Goal: Task Accomplishment & Management: Use online tool/utility

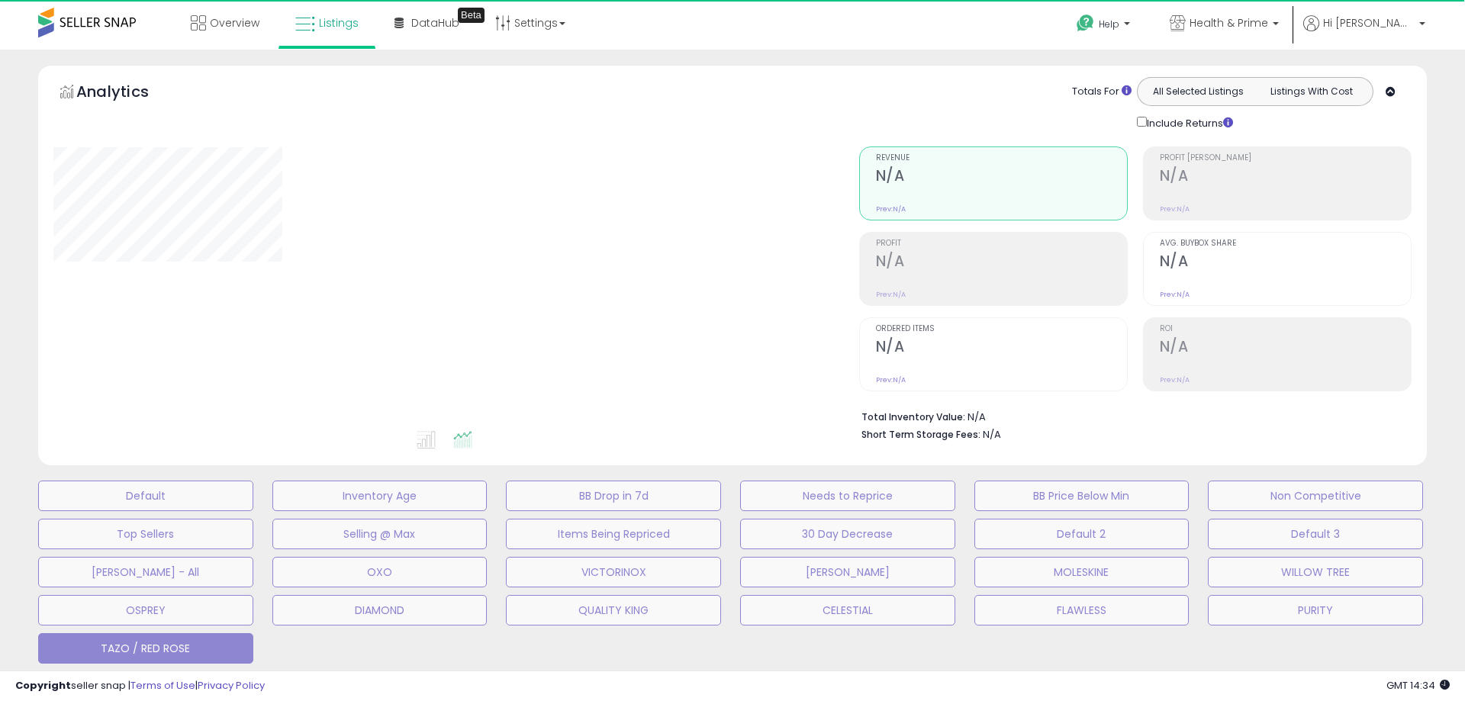
select select "**"
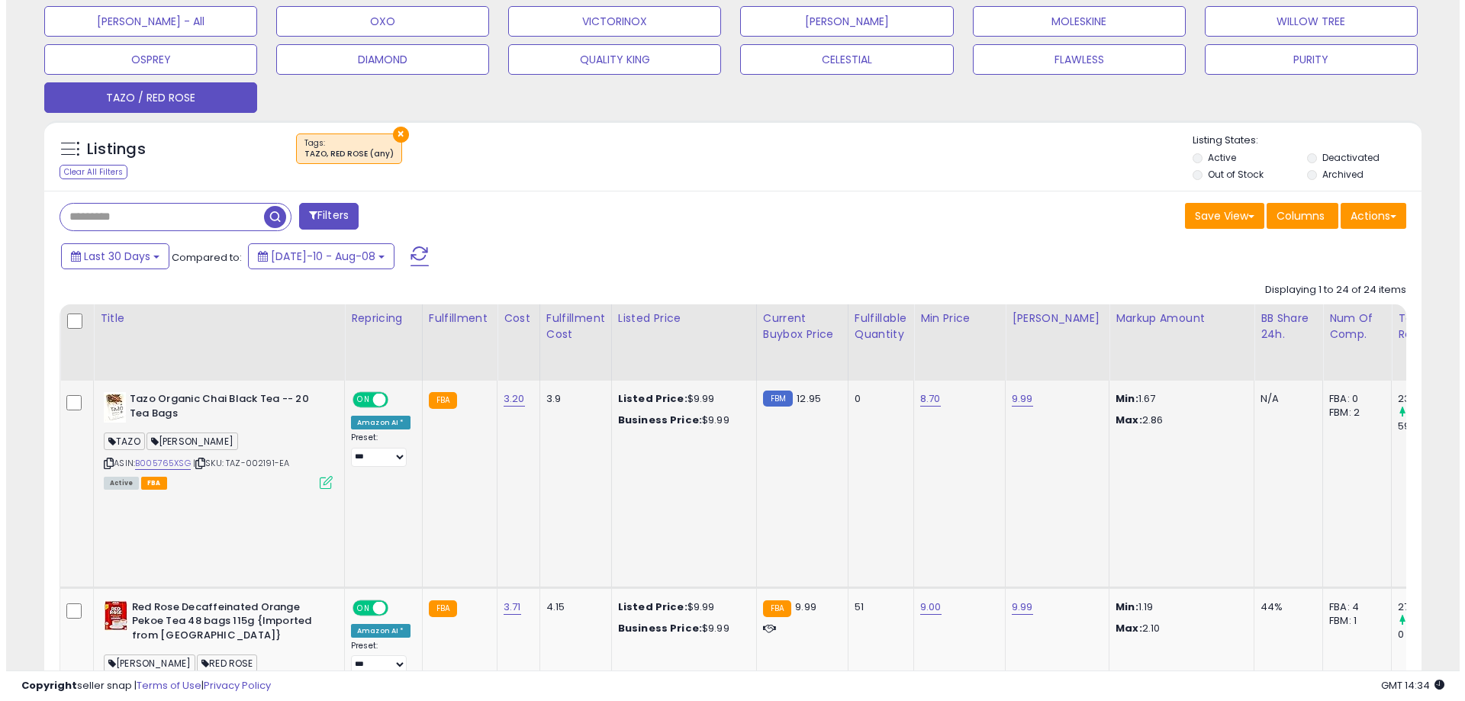
scroll to position [305, 0]
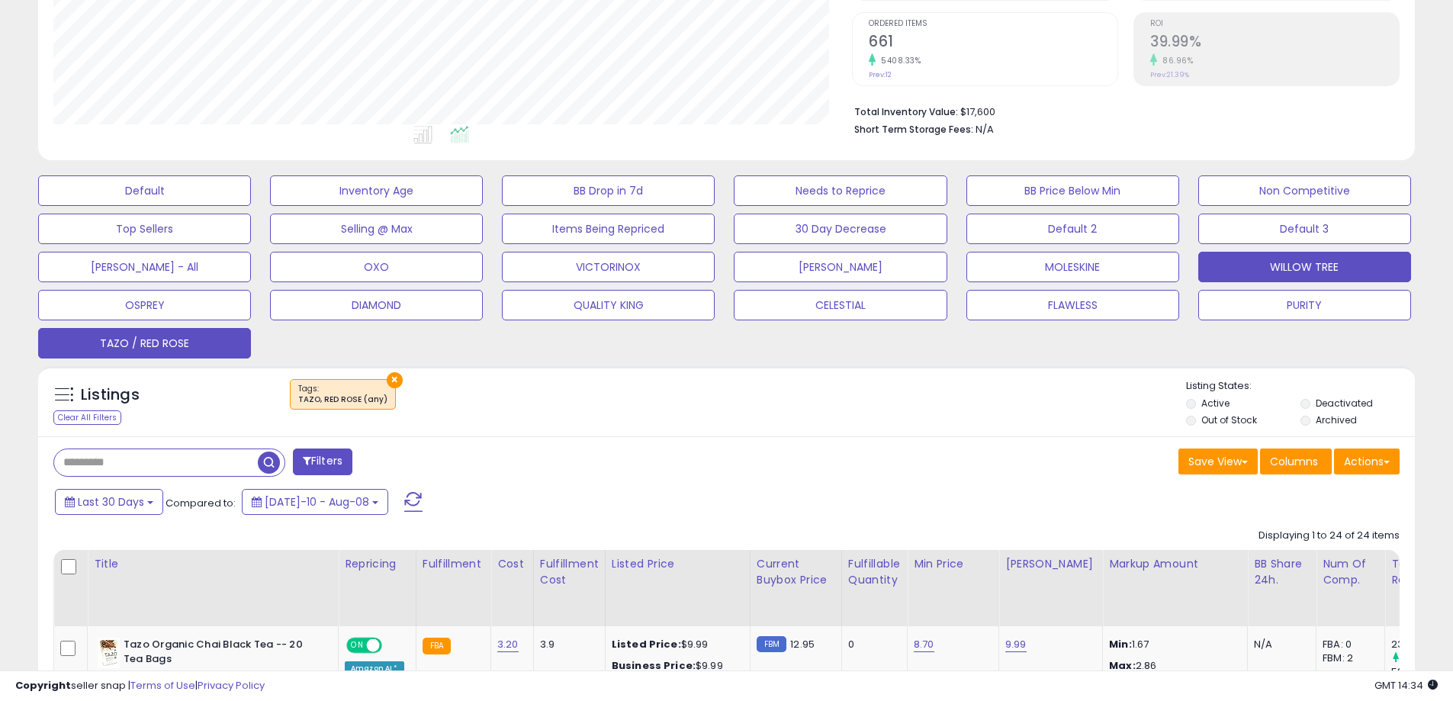
click at [1358, 268] on button "WILLOW TREE" at bounding box center [1305, 267] width 213 height 31
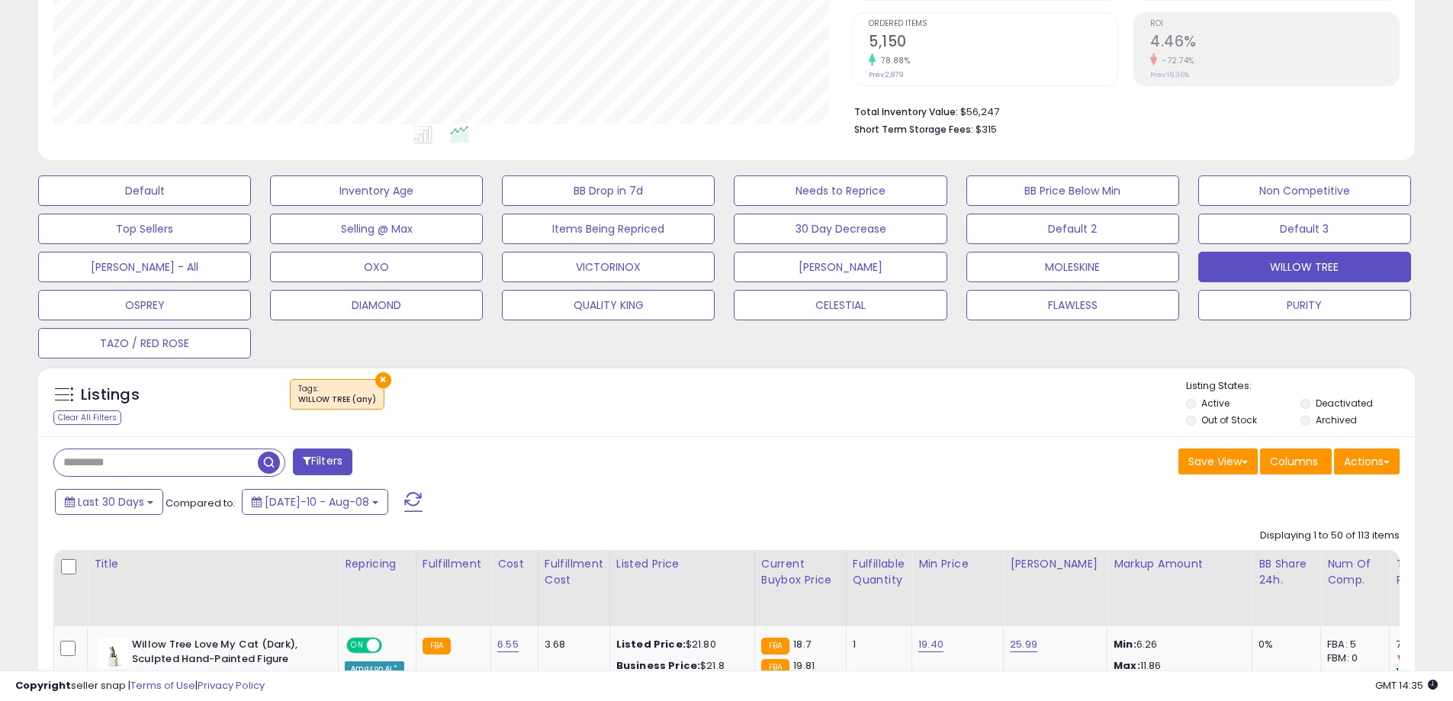
scroll to position [76, 0]
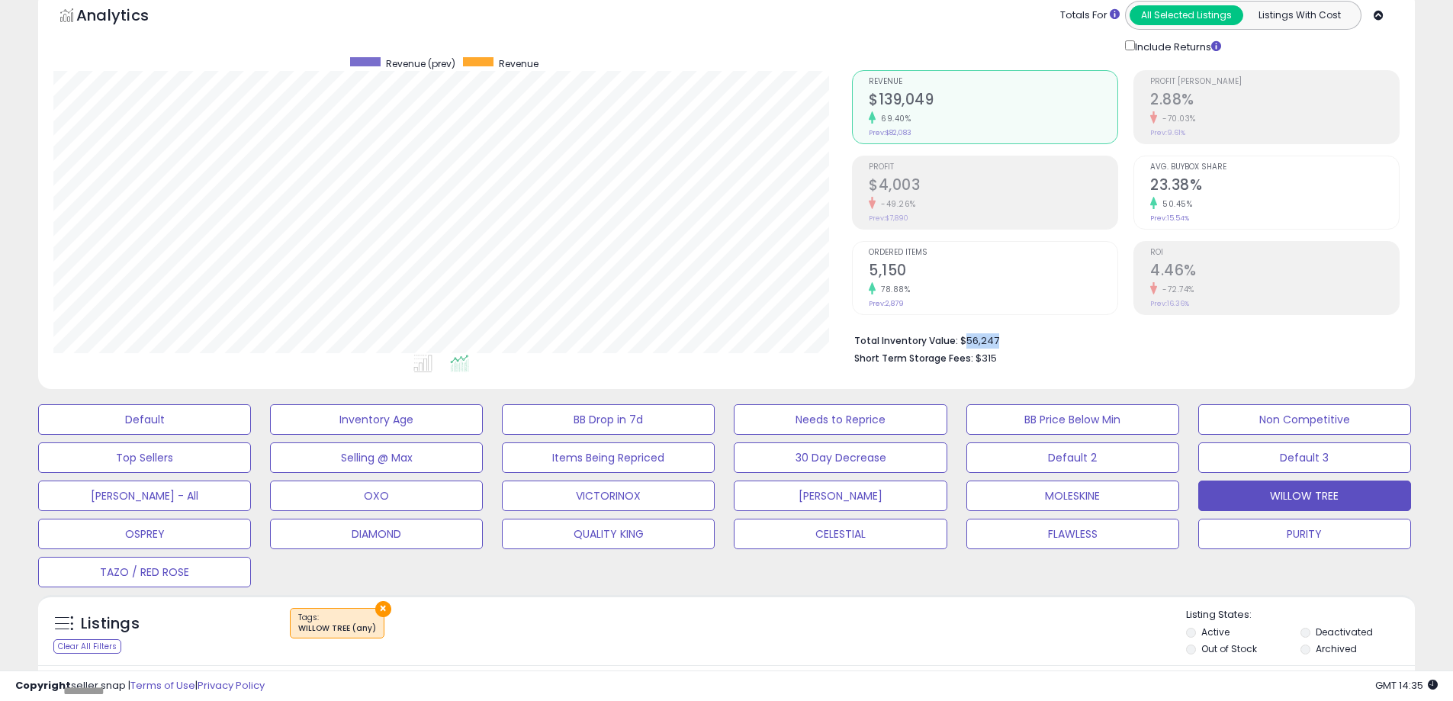
drag, startPoint x: 990, startPoint y: 341, endPoint x: 965, endPoint y: 345, distance: 24.7
click at [965, 345] on li "Total Inventory Value: $56,247" at bounding box center [1121, 339] width 534 height 18
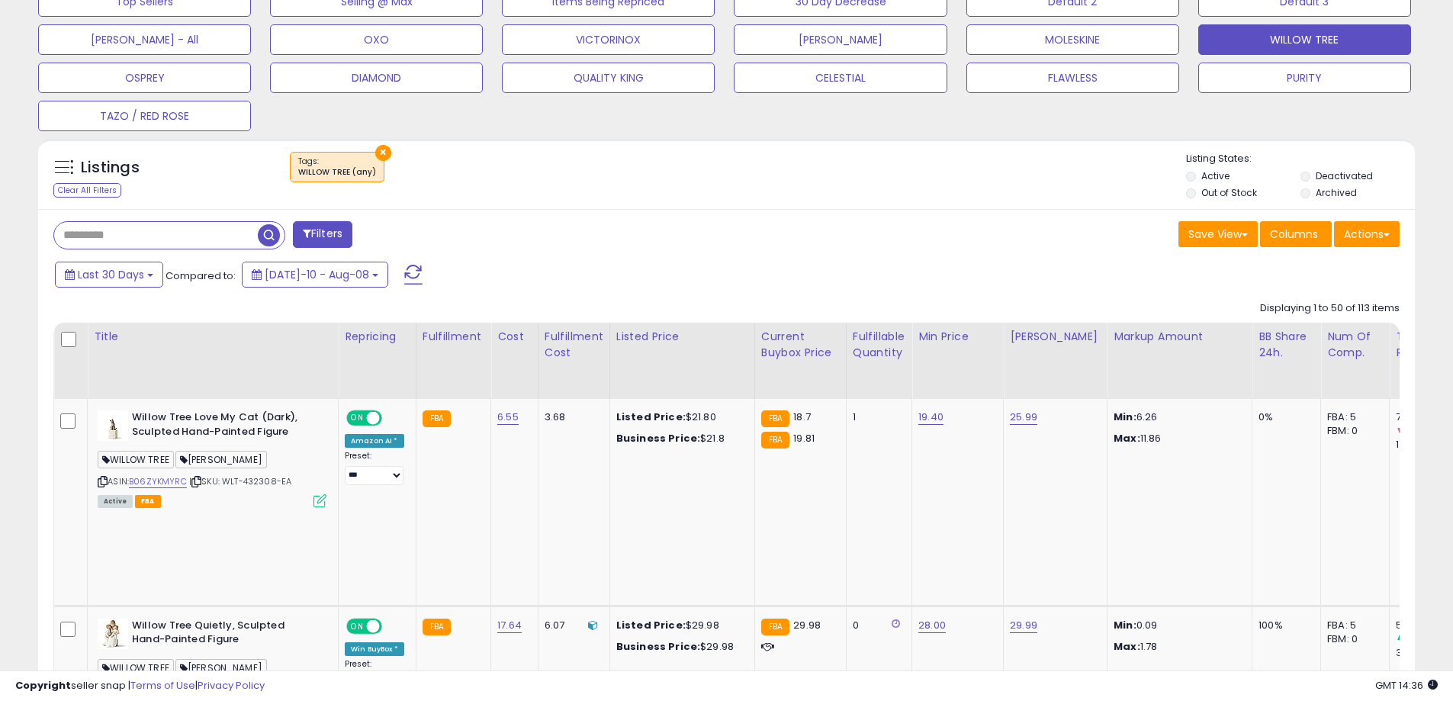
scroll to position [534, 0]
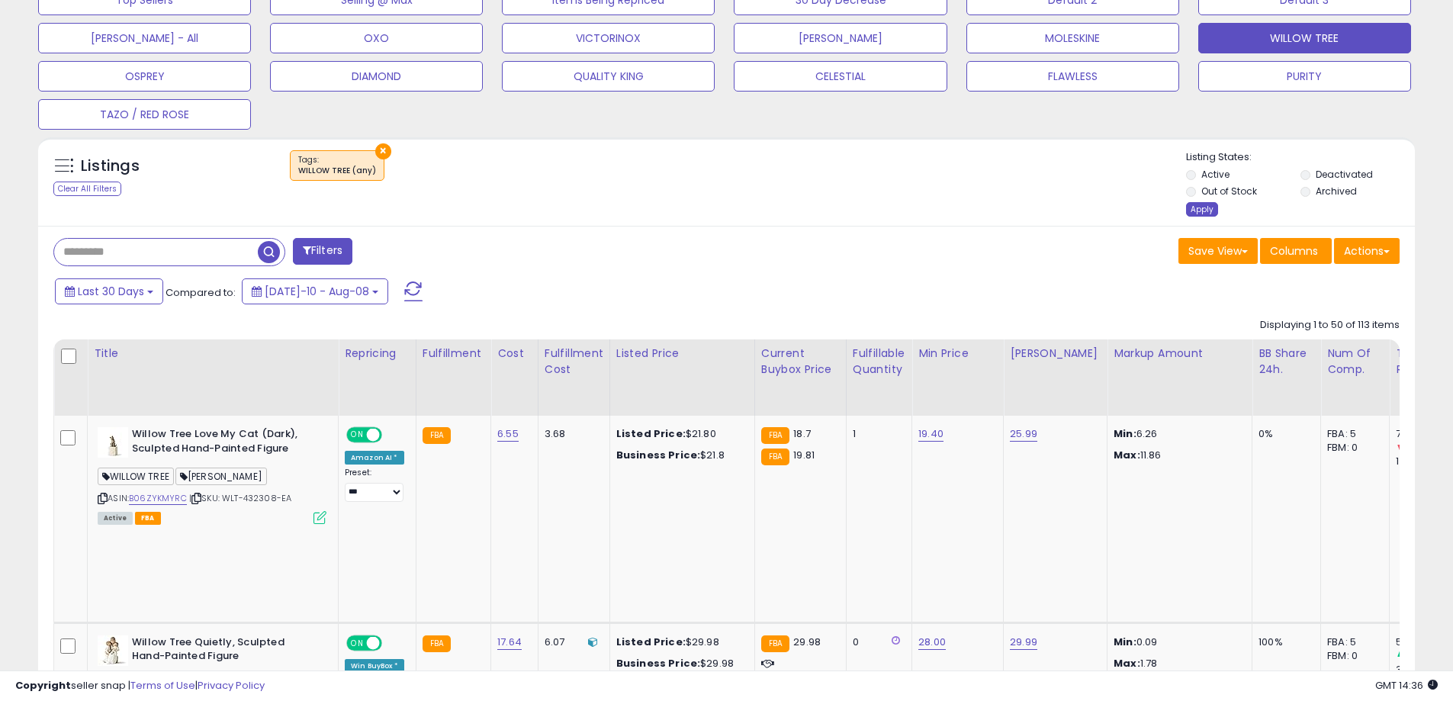
click at [1204, 211] on div "Apply" at bounding box center [1202, 209] width 32 height 14
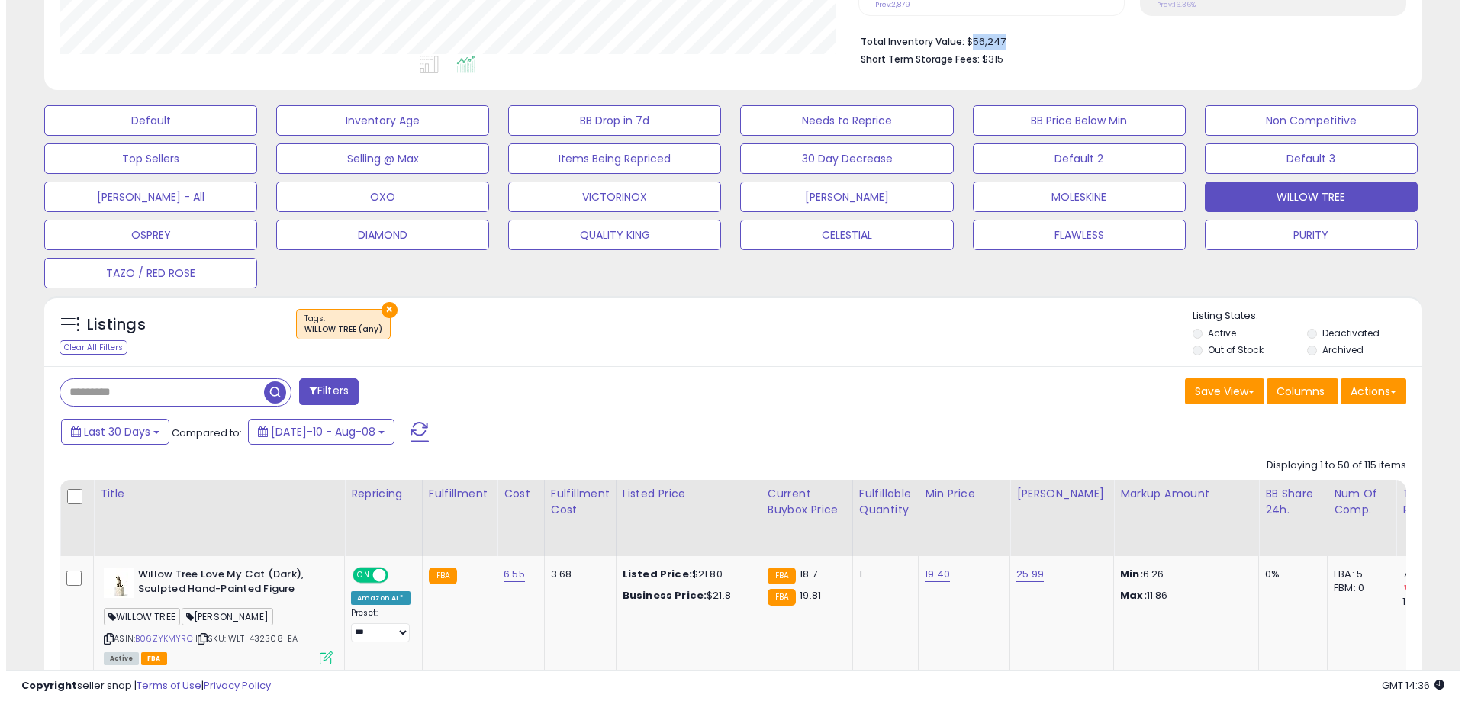
scroll to position [313, 799]
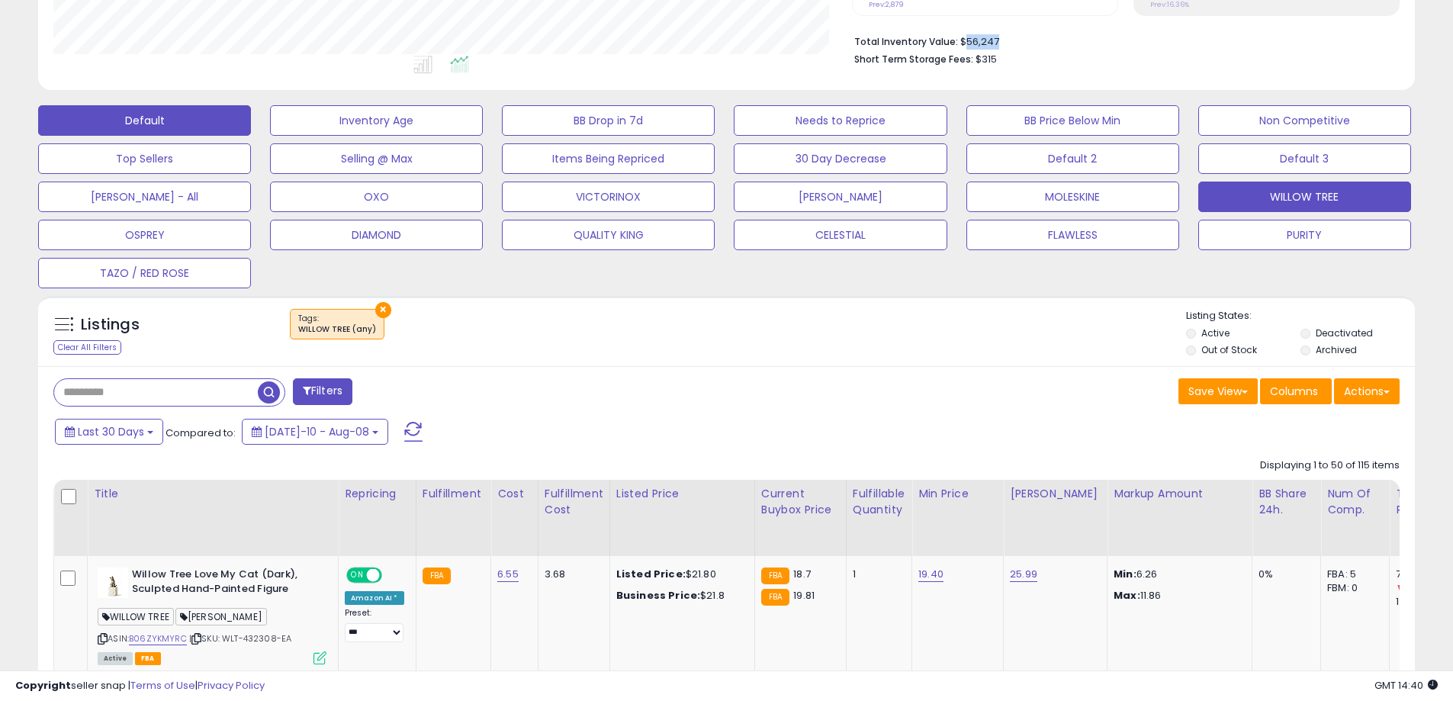
click at [138, 114] on button "Default" at bounding box center [144, 120] width 213 height 31
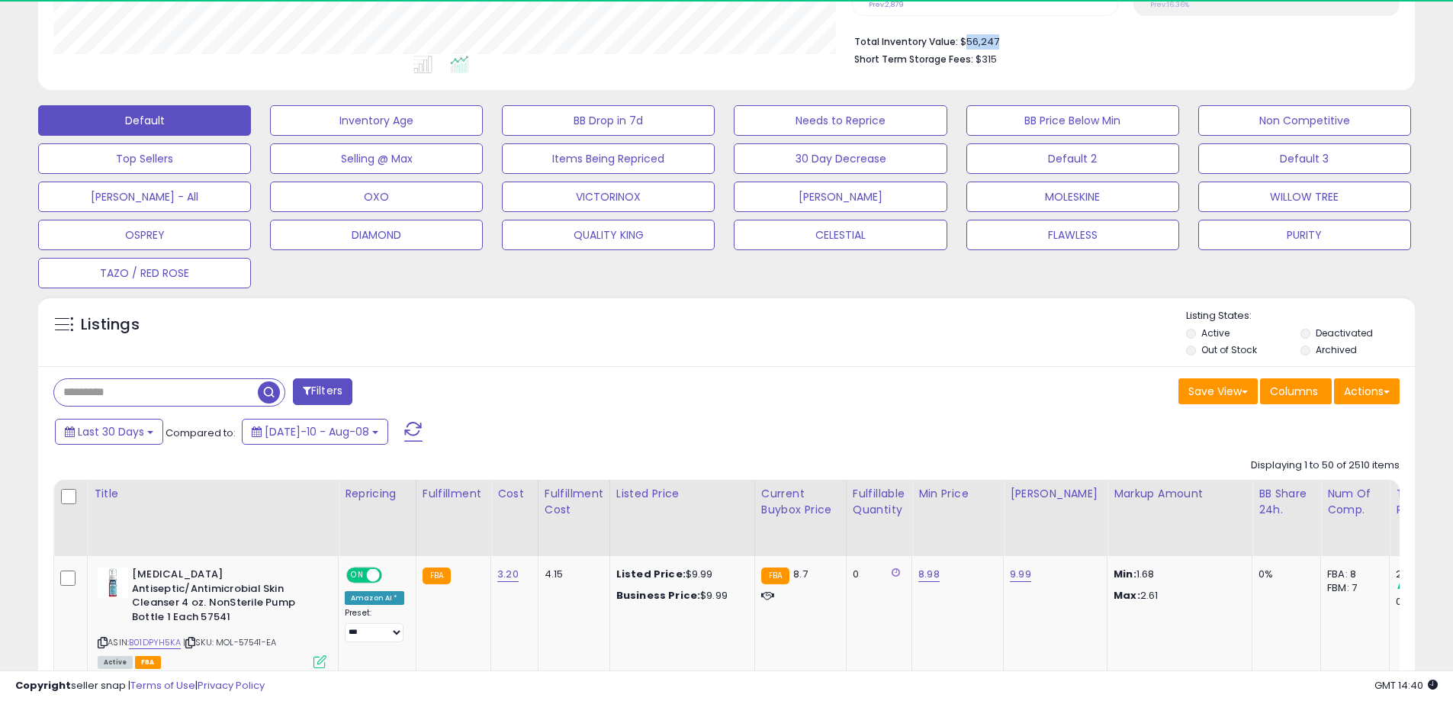
scroll to position [762606, 762120]
click at [188, 393] on input "text" at bounding box center [219, 392] width 331 height 27
type input "****"
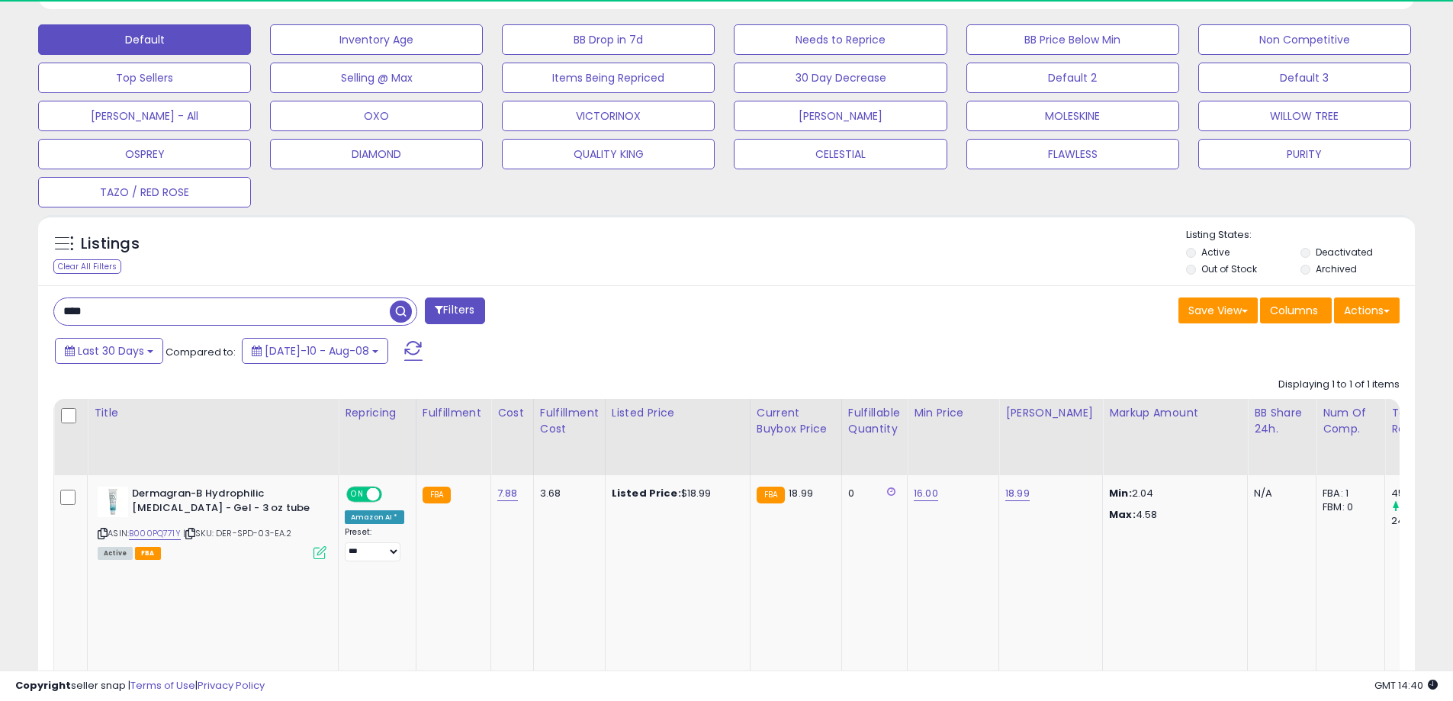
scroll to position [313, 799]
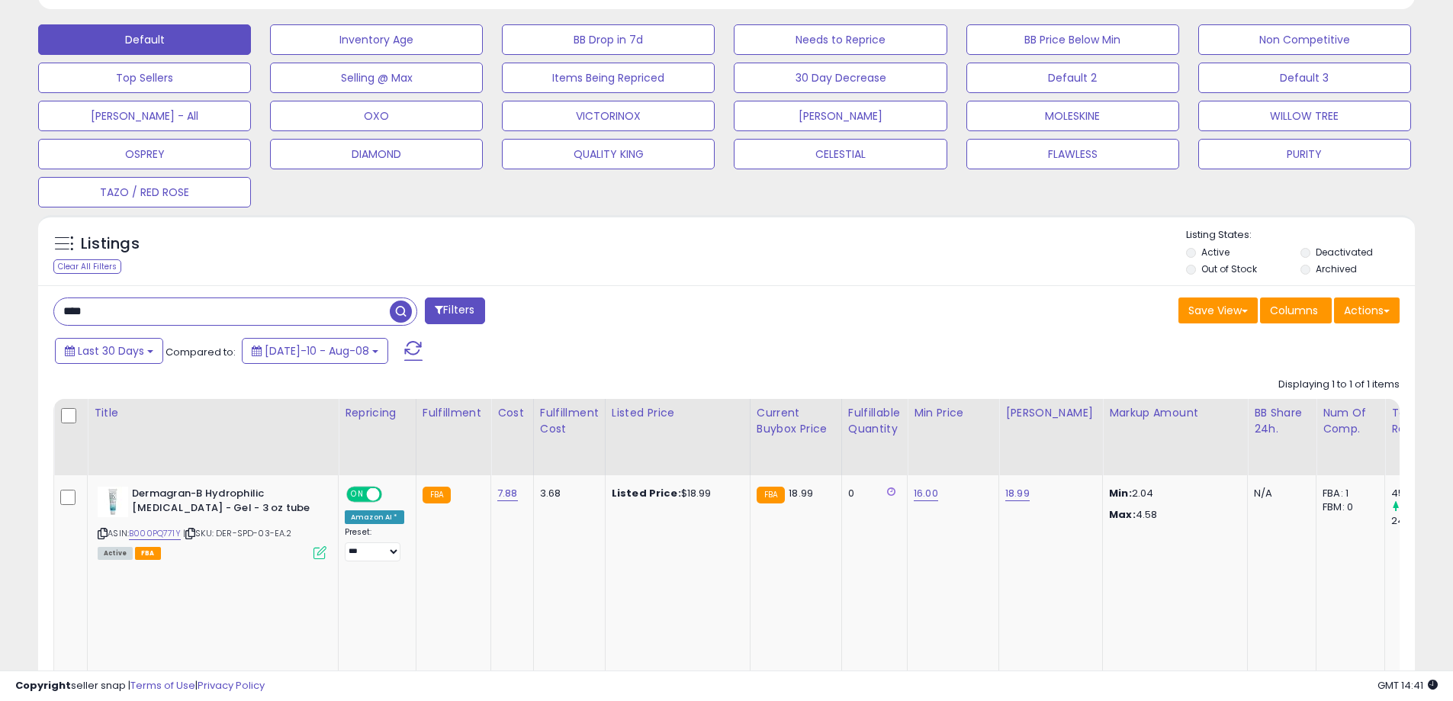
drag, startPoint x: 1253, startPoint y: 269, endPoint x: 1269, endPoint y: 269, distance: 16.8
click at [1253, 269] on label "Out of Stock" at bounding box center [1230, 268] width 56 height 13
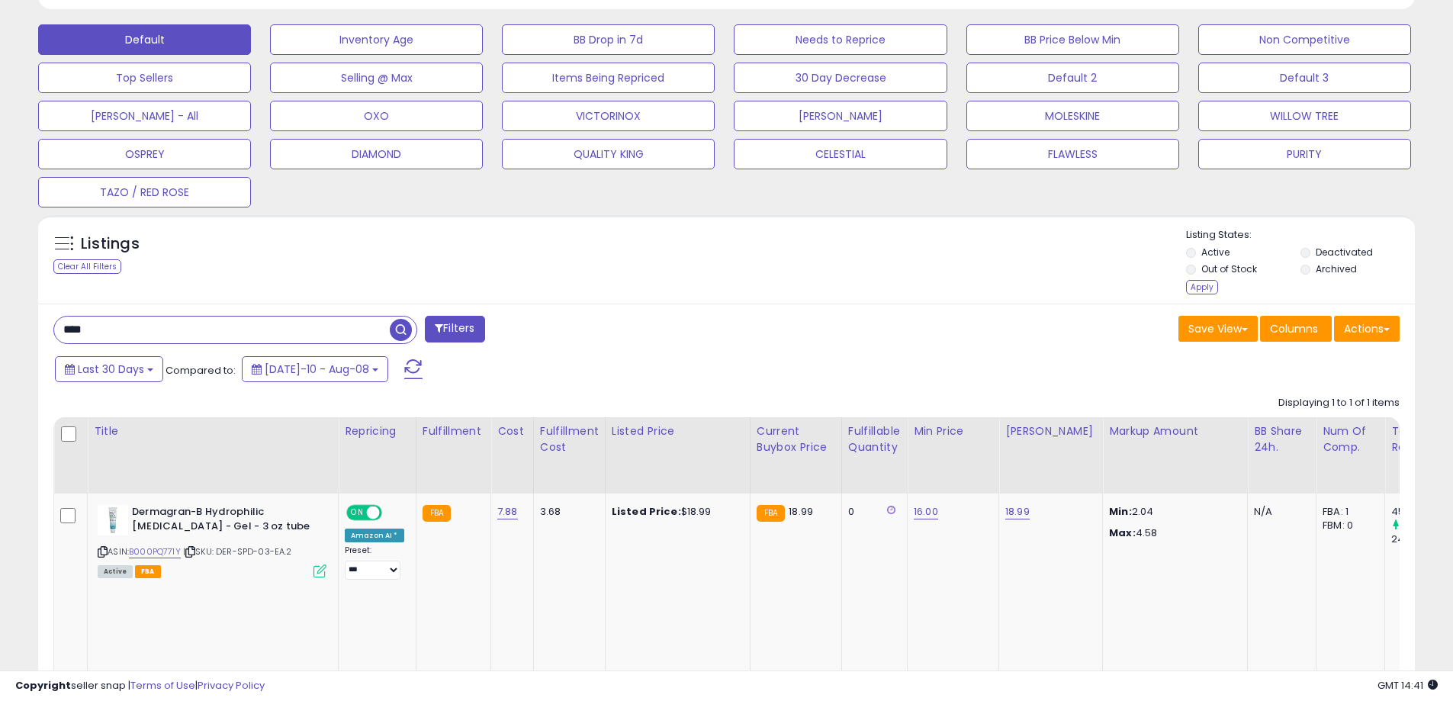
click at [1324, 251] on label "Deactivated" at bounding box center [1344, 252] width 57 height 13
click at [1321, 265] on label "Archived" at bounding box center [1336, 268] width 41 height 13
click at [1207, 285] on div "Apply" at bounding box center [1202, 287] width 32 height 14
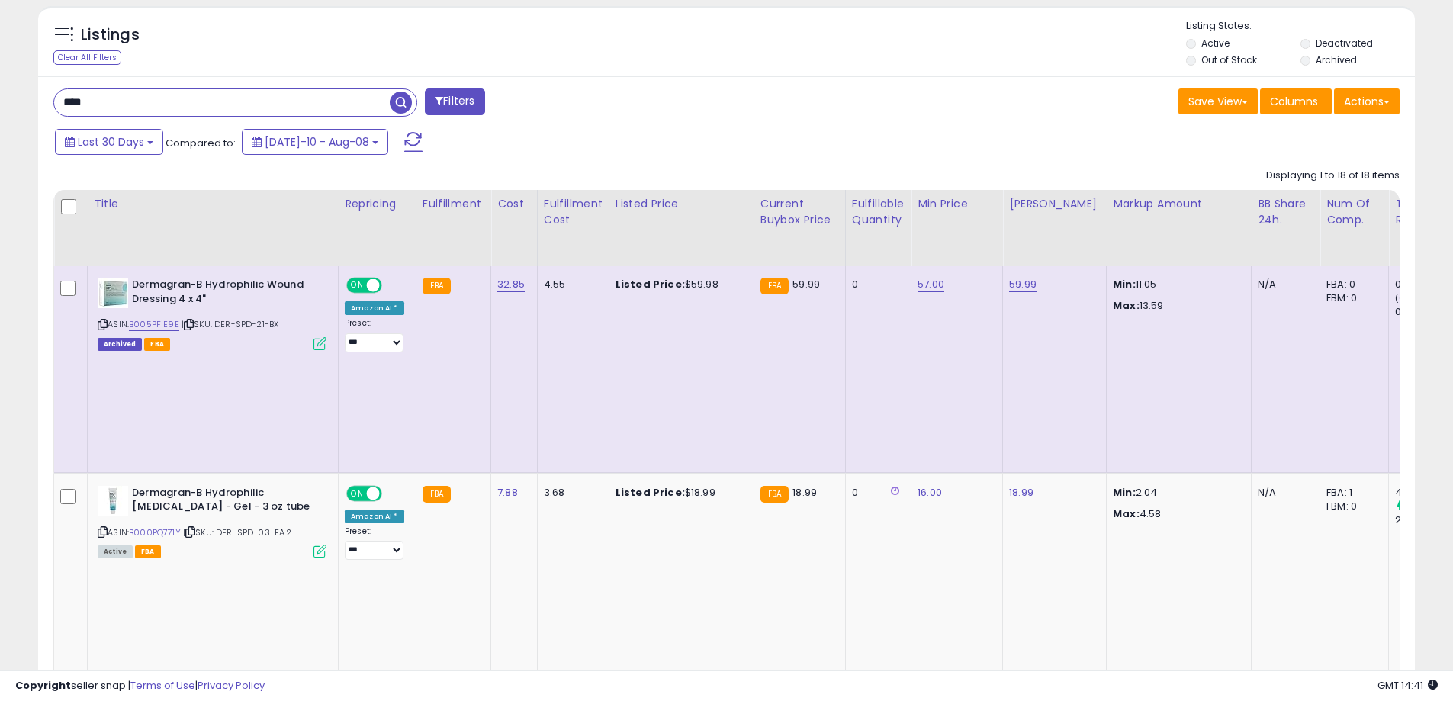
scroll to position [970, 0]
